Goal: Find specific page/section: Find specific page/section

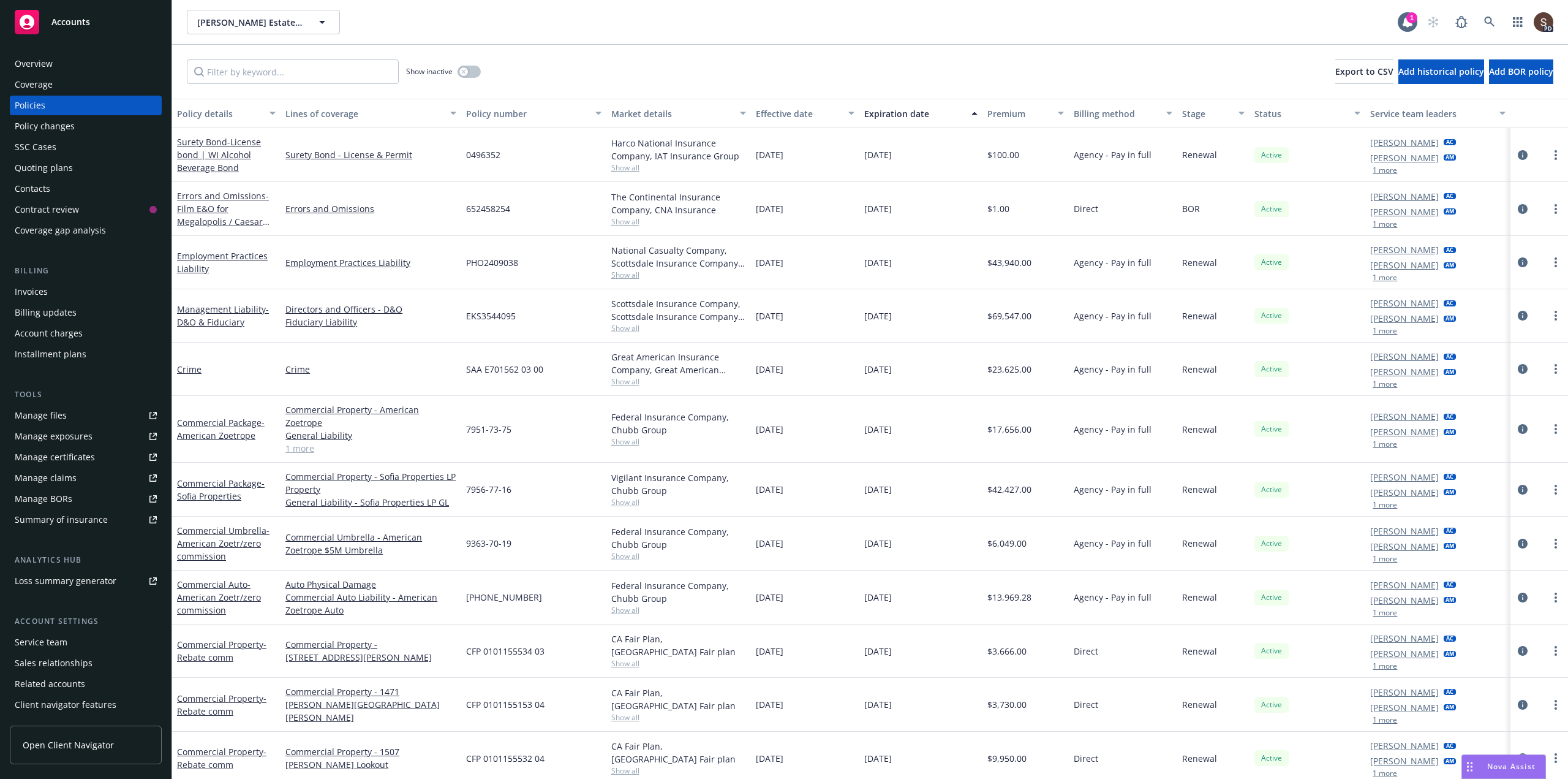
scroll to position [61, 0]
